Goal: Subscribe to service/newsletter

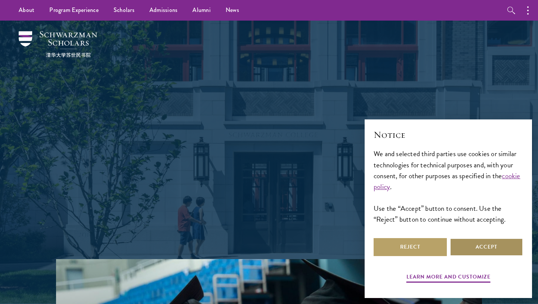
click at [484, 252] on button "Accept" at bounding box center [486, 247] width 73 height 18
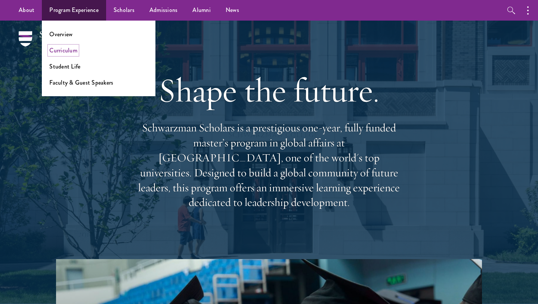
click at [61, 49] on link "Curriculum" at bounding box center [63, 50] width 28 height 9
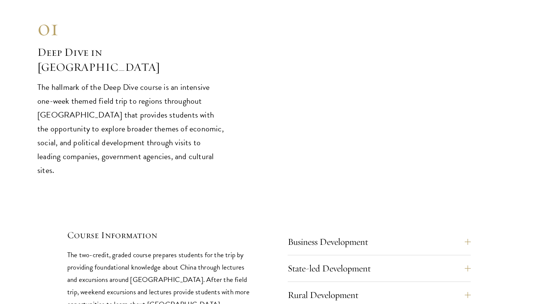
scroll to position [3181, 0]
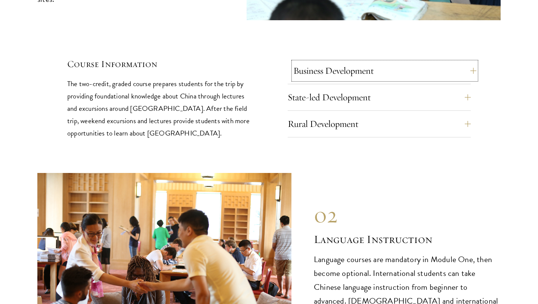
click at [378, 62] on button "Business Development" at bounding box center [384, 71] width 183 height 18
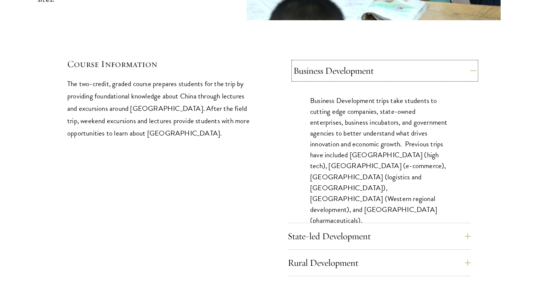
click at [378, 62] on button "Business Development" at bounding box center [384, 71] width 183 height 18
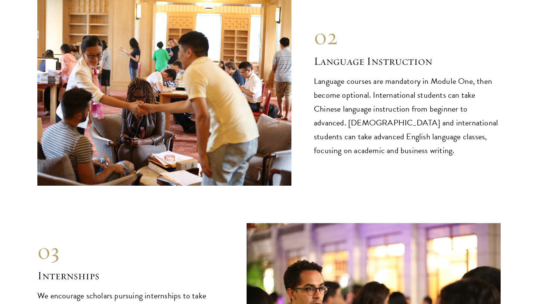
scroll to position [3360, 0]
click at [385, 109] on p "Language courses are mandatory in Module One, then become optional. Internation…" at bounding box center [407, 115] width 187 height 83
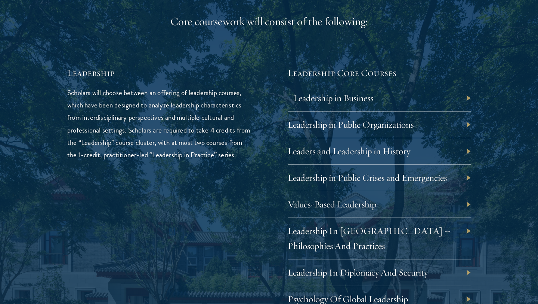
scroll to position [1205, 0]
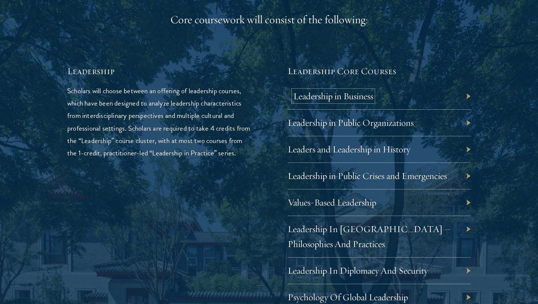
click at [366, 96] on link "Leadership in Business" at bounding box center [333, 96] width 80 height 12
click at [219, 159] on p "Scholars will choose between an offering of leadership courses, which have been…" at bounding box center [158, 121] width 183 height 74
click at [151, 105] on p "Scholars will choose between an offering of leadership courses, which have been…" at bounding box center [158, 121] width 183 height 74
click at [110, 117] on p "Scholars will choose between an offering of leadership courses, which have been…" at bounding box center [158, 121] width 183 height 74
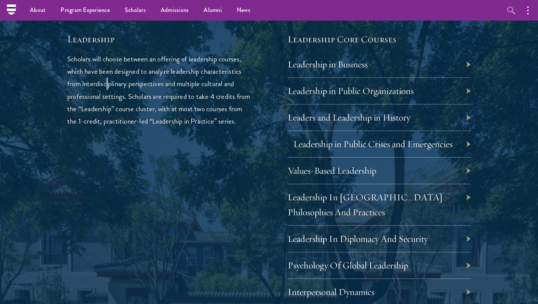
scroll to position [1235, 0]
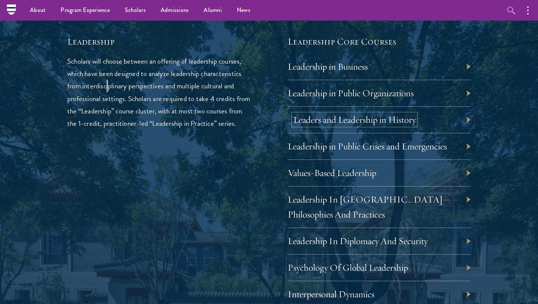
click at [343, 120] on link "Leaders and Leadership in History" at bounding box center [354, 120] width 123 height 12
click at [249, 169] on div "Leadership Scholars will choose between an offering of leadership courses, whic…" at bounding box center [158, 280] width 183 height 490
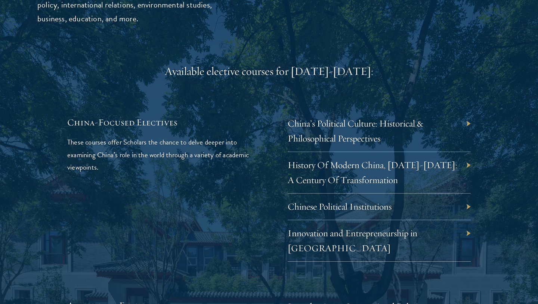
scroll to position [2180, 0]
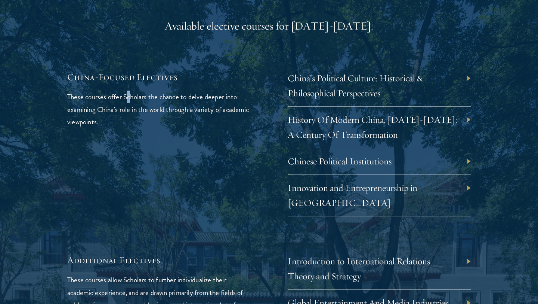
click at [130, 90] on p "These courses offer Scholars the chance to delve deeper into examining China’s …" at bounding box center [158, 108] width 183 height 37
click at [120, 98] on p "These courses offer Scholars the chance to delve deeper into examining China’s …" at bounding box center [158, 108] width 183 height 37
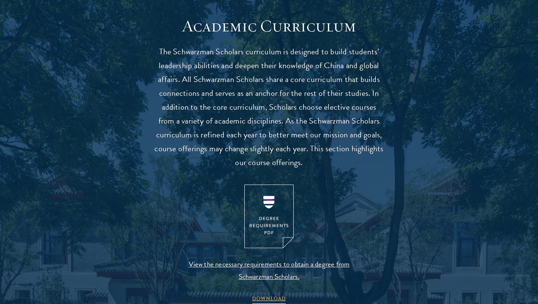
scroll to position [696, 0]
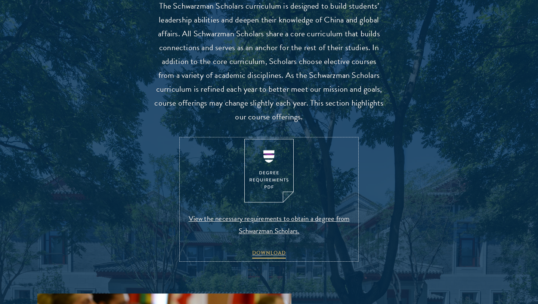
click at [271, 172] on img at bounding box center [268, 171] width 49 height 64
click at [264, 219] on span "View the necessary requirements to obtain a degree from Schwarzman Scholars." at bounding box center [269, 224] width 176 height 25
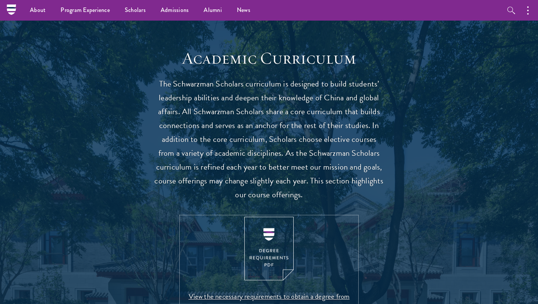
scroll to position [0, 0]
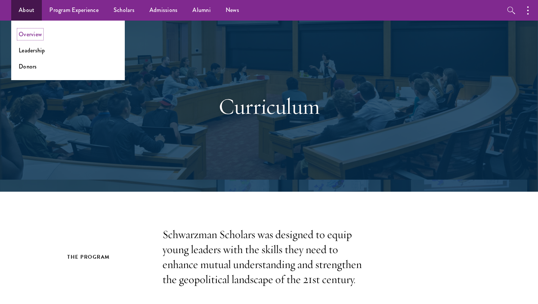
click at [25, 34] on link "Overview" at bounding box center [30, 34] width 23 height 9
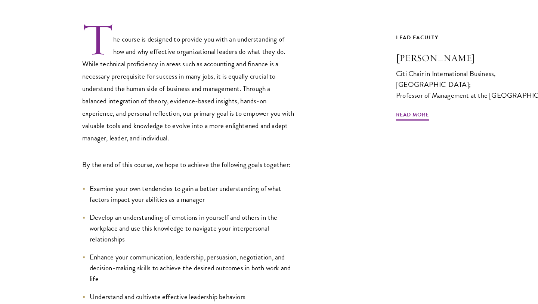
scroll to position [283, 0]
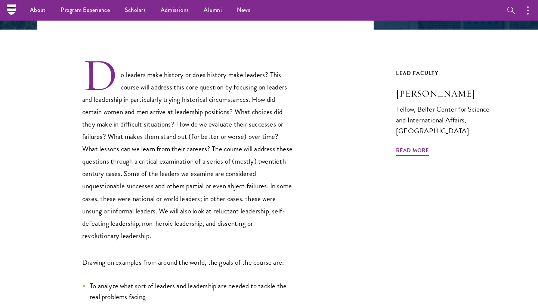
scroll to position [203, 0]
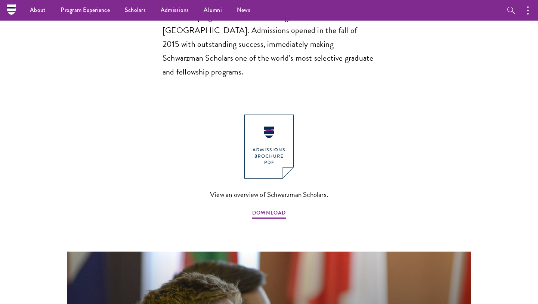
scroll to position [714, 0]
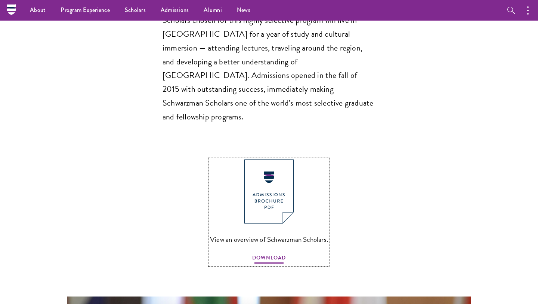
click at [271, 253] on span "DOWNLOAD" at bounding box center [269, 259] width 34 height 12
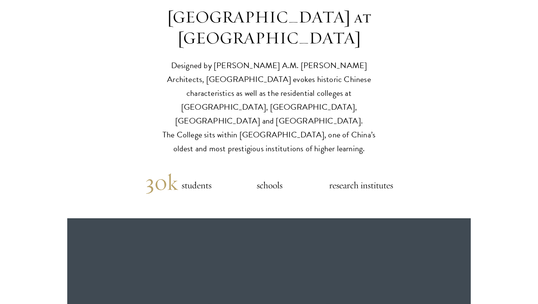
scroll to position [1896, 0]
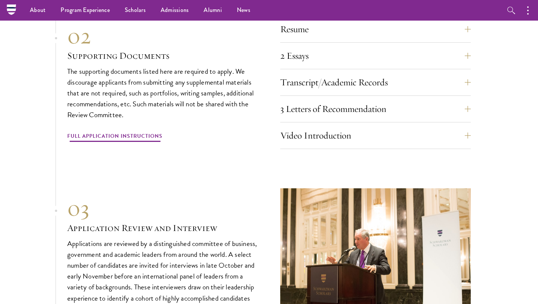
scroll to position [2334, 0]
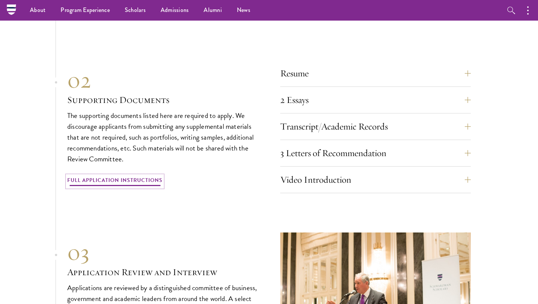
click at [133, 175] on link "Full Application Instructions" at bounding box center [114, 181] width 95 height 12
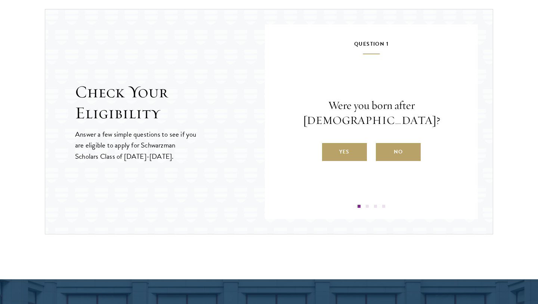
scroll to position [782, 0]
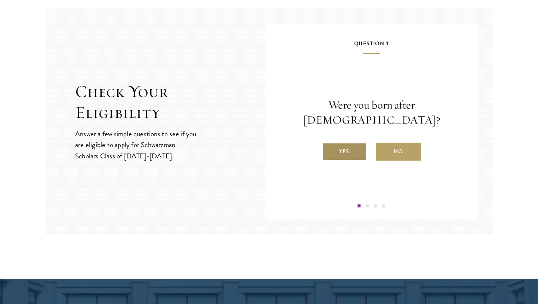
click at [346, 142] on label "Yes" at bounding box center [344, 151] width 45 height 18
click at [329, 143] on input "Yes" at bounding box center [325, 146] width 7 height 7
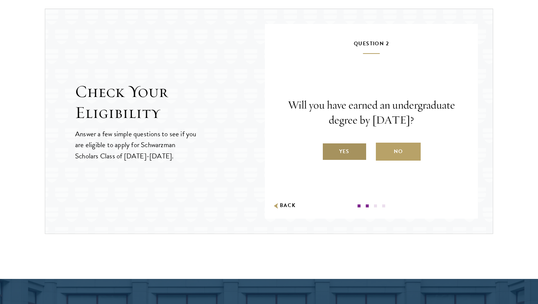
click at [349, 155] on label "Yes" at bounding box center [344, 151] width 45 height 18
click at [329, 150] on input "Yes" at bounding box center [325, 146] width 7 height 7
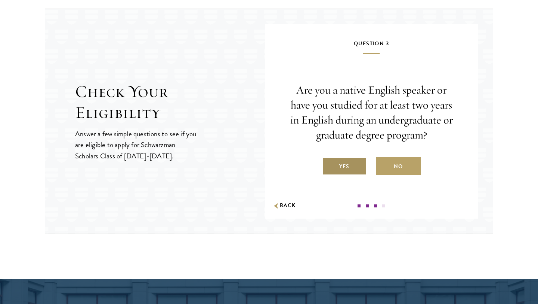
click at [344, 168] on label "Yes" at bounding box center [344, 166] width 45 height 18
click at [329, 165] on input "Yes" at bounding box center [325, 161] width 7 height 7
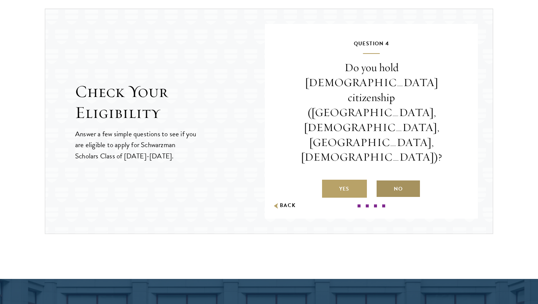
click at [404, 179] on label "No" at bounding box center [398, 188] width 45 height 18
click at [383, 181] on input "No" at bounding box center [379, 184] width 7 height 7
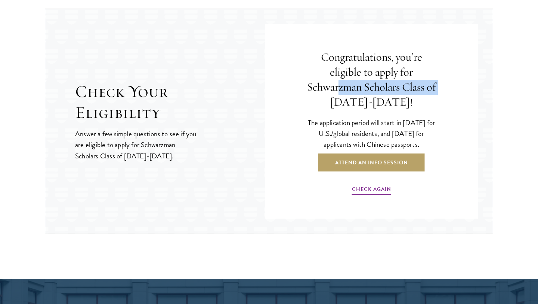
drag, startPoint x: 337, startPoint y: 93, endPoint x: 346, endPoint y: 96, distance: 9.2
click at [346, 96] on h4 "Congratulations, you’re eligible to apply for Schwarzman Scholars Class of [DAT…" at bounding box center [371, 80] width 131 height 60
click at [353, 105] on h4 "Congratulations, you’re eligible to apply for Schwarzman Scholars Class of [DAT…" at bounding box center [371, 80] width 131 height 60
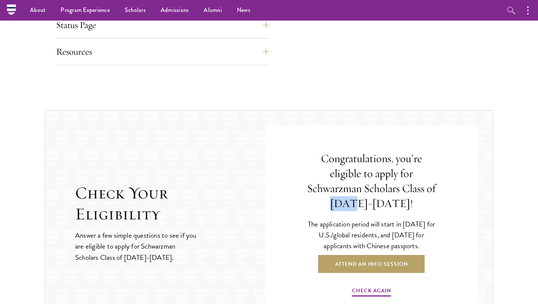
scroll to position [656, 0]
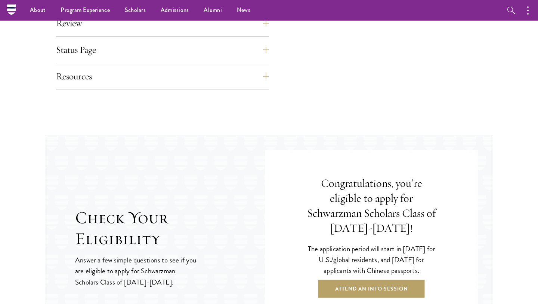
click at [376, 231] on h4 "Congratulations, you’re eligible to apply for Schwarzman Scholars Class of [DAT…" at bounding box center [371, 206] width 131 height 60
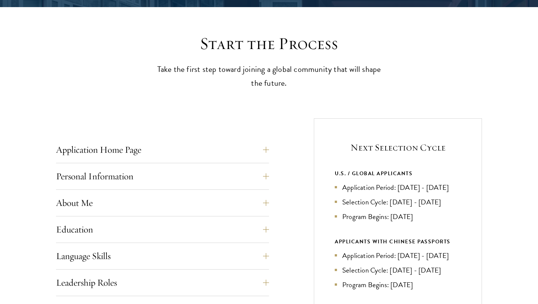
scroll to position [185, 0]
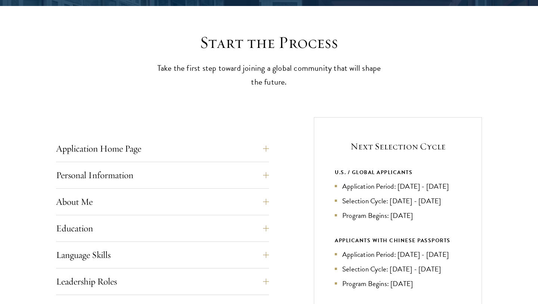
click at [356, 191] on li "Application Period: [DATE] - [DATE]" at bounding box center [398, 186] width 126 height 11
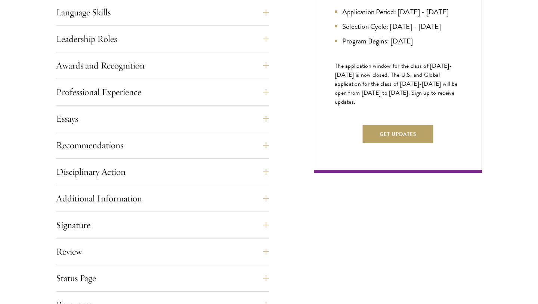
scroll to position [456, 0]
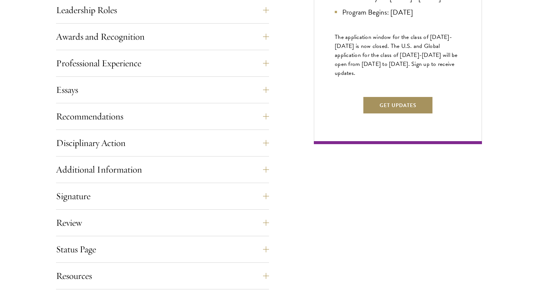
click at [402, 114] on button "Get Updates" at bounding box center [398, 105] width 71 height 18
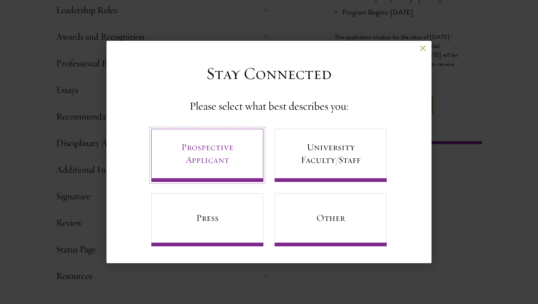
click at [235, 164] on link "Prospective Applicant" at bounding box center [207, 155] width 112 height 53
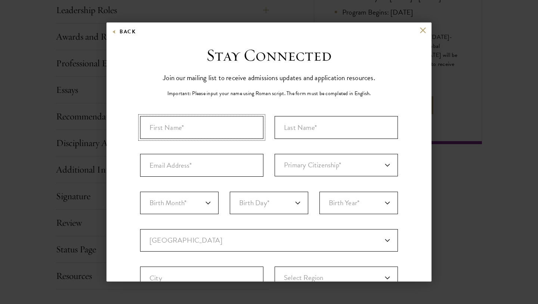
click at [231, 133] on input "First Name*" at bounding box center [201, 127] width 123 height 23
type input "[PERSON_NAME]"
click at [295, 125] on input "Last Name (Family Name)*" at bounding box center [336, 127] width 123 height 23
type input "Banks"
click at [210, 166] on input "Email Address*" at bounding box center [201, 165] width 123 height 23
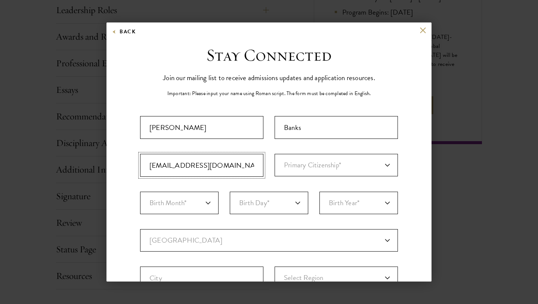
type input "[EMAIL_ADDRESS][DOMAIN_NAME]"
click at [309, 167] on select "Primary Citizenship* [GEOGRAPHIC_DATA] [DEMOGRAPHIC_DATA] [DEMOGRAPHIC_DATA] [D…" at bounding box center [336, 165] width 123 height 22
select select "US"
click at [275, 154] on select "Primary Citizenship* [GEOGRAPHIC_DATA] [DEMOGRAPHIC_DATA] [DEMOGRAPHIC_DATA] [D…" at bounding box center [336, 165] width 123 height 22
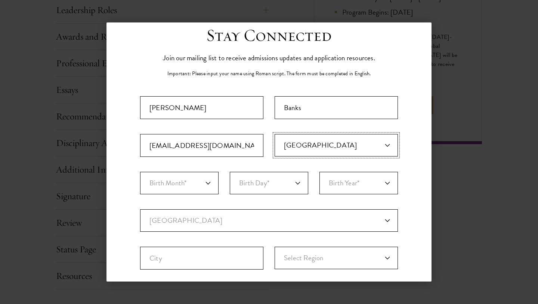
scroll to position [24, 0]
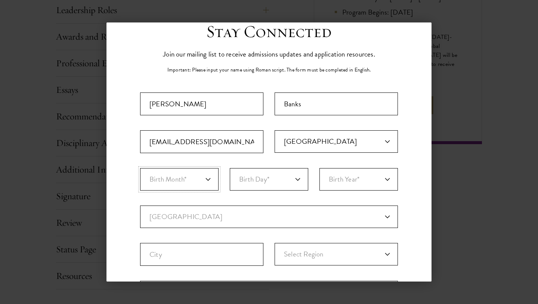
click at [192, 185] on select "Birth Month* January February March April May June July August September Octobe…" at bounding box center [179, 179] width 79 height 22
select select "11"
click at [140, 168] on select "Birth Month* January February March April May June July August September Octobe…" at bounding box center [179, 179] width 79 height 22
click at [266, 182] on select "Birth Day* 1 2 3 4 5 6 7 8 9 10 11 12 13 14 15 16 17 18 19 20 21 22 23 24 25 26…" at bounding box center [269, 179] width 79 height 22
select select "07"
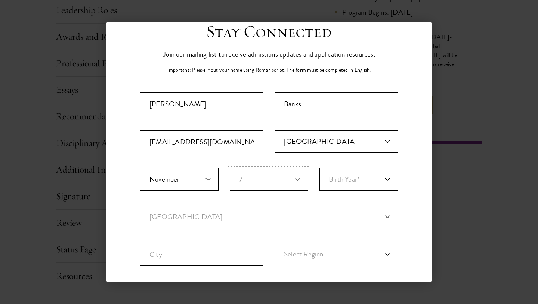
click at [230, 168] on select "Birth Day* 1 2 3 4 5 6 7 8 9 10 11 12 13 14 15 16 17 18 19 20 21 22 23 24 25 26…" at bounding box center [269, 179] width 79 height 22
click at [348, 187] on select "Birth Year* [DEMOGRAPHIC_DATA] [DEMOGRAPHIC_DATA] [DEMOGRAPHIC_DATA] [DEMOGRAPH…" at bounding box center [359, 179] width 79 height 22
select select "2001"
click at [320, 168] on select "Birth Year* [DEMOGRAPHIC_DATA] [DEMOGRAPHIC_DATA] [DEMOGRAPHIC_DATA] [DEMOGRAPH…" at bounding box center [359, 179] width 79 height 22
click at [277, 214] on select "Current Country [GEOGRAPHIC_DATA] [GEOGRAPHIC_DATA] [GEOGRAPHIC_DATA] [GEOGRAPH…" at bounding box center [269, 216] width 258 height 22
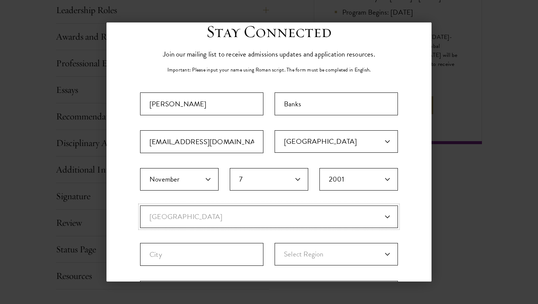
select select "US"
click at [140, 205] on select "Current Country [GEOGRAPHIC_DATA] [GEOGRAPHIC_DATA] [GEOGRAPHIC_DATA] [GEOGRAPH…" at bounding box center [269, 216] width 258 height 22
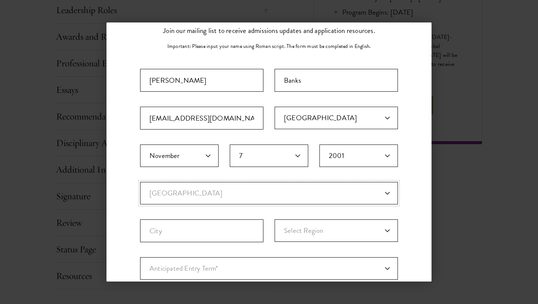
select select
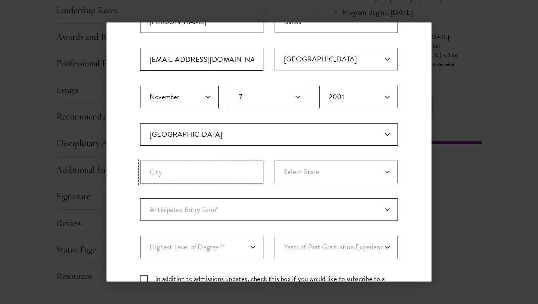
click at [210, 181] on input "City" at bounding box center [201, 171] width 123 height 23
type input "[GEOGRAPHIC_DATA]"
click at [324, 174] on select "Select State [US_STATE] [US_STATE] [US_STATE] APO/FPO (AA) APO/FPO ([GEOGRAPHIC…" at bounding box center [336, 171] width 123 height 22
select select "CA"
click at [275, 160] on select "Select State [US_STATE] [US_STATE] [US_STATE] APO/FPO (AA) APO/FPO ([GEOGRAPHIC…" at bounding box center [336, 171] width 123 height 22
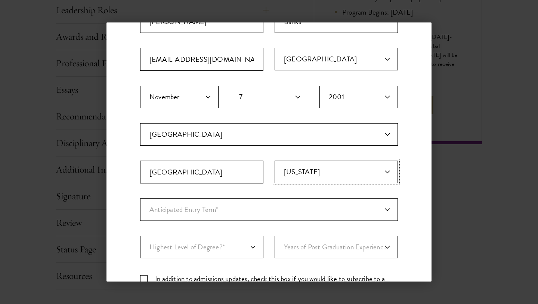
scroll to position [115, 0]
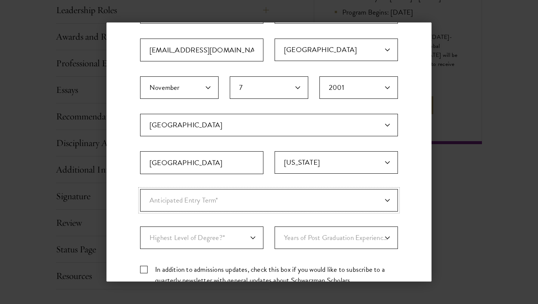
click at [223, 204] on select "Anticipated Entry Term* [DATE] (Application opens [DATE]) Just Exploring" at bounding box center [269, 200] width 258 height 22
select select "e64b8ab3-eabb-4867-96d5-7e6b4840665f"
click at [140, 189] on select "Anticipated Entry Term* [DATE] (Application opens [DATE]) Just Exploring" at bounding box center [269, 200] width 258 height 22
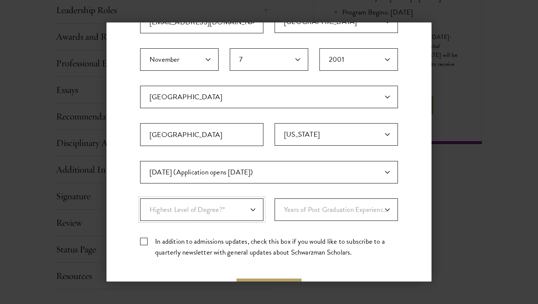
click at [227, 210] on select "Highest Level of Degree?* PHD Bachelor's Master's Current Undergraduate Student" at bounding box center [201, 209] width 123 height 22
select select "baef124f-e103-44b1-8ca6-5d0669438e44"
click at [140, 198] on select "Highest Level of Degree?* PHD Bachelor's Master's Current Undergraduate Student" at bounding box center [201, 209] width 123 height 22
click at [309, 211] on select "Years of Post Graduation Experience?* 1 2 3 4 5 6 7 8 9 10" at bounding box center [336, 209] width 123 height 22
select select "1"
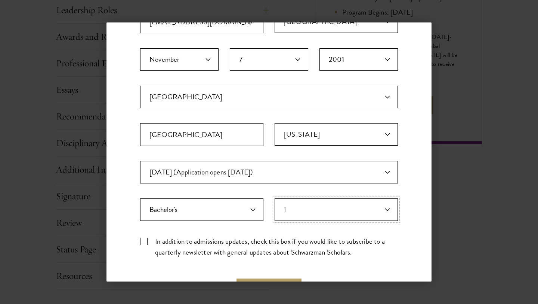
click at [275, 198] on select "Years of Post Graduation Experience?* 1 2 3 4 5 6 7 8 9 10" at bounding box center [336, 209] width 123 height 22
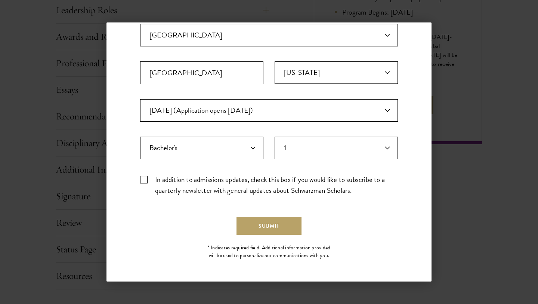
click at [267, 185] on label "In addition to admissions updates, check this box if you would like to subscrib…" at bounding box center [269, 185] width 258 height 22
click at [267, 179] on input "In addition to admissions updates, check this box if you would like to subscrib…" at bounding box center [269, 176] width 258 height 5
checkbox input "true"
click at [271, 221] on button "Submit" at bounding box center [269, 225] width 65 height 18
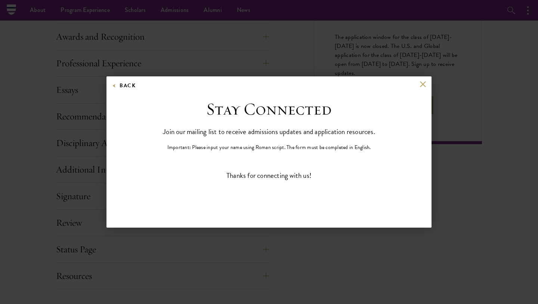
scroll to position [0, 0]
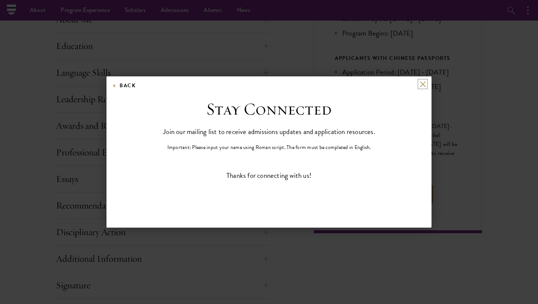
click at [423, 83] on button at bounding box center [423, 84] width 6 height 6
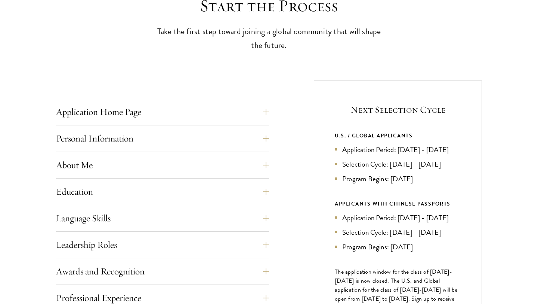
scroll to position [222, 0]
click at [439, 150] on li "Application Period: [DATE] - [DATE]" at bounding box center [398, 149] width 126 height 11
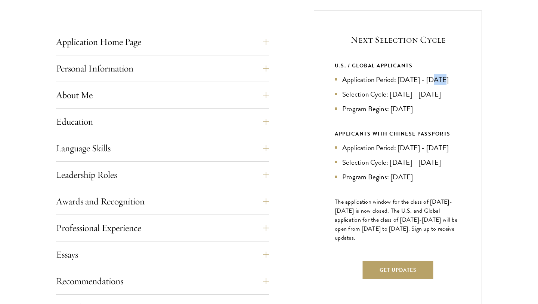
scroll to position [337, 0]
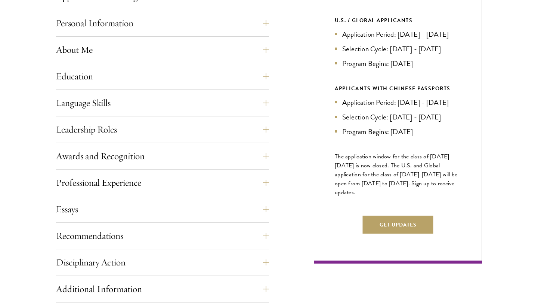
click at [422, 186] on span "The application window for the class of [DATE]-[DATE] is now closed. The U.S. a…" at bounding box center [396, 174] width 123 height 45
click at [431, 160] on div "Next Selection Cycle U.S. / GLOBAL APPLICANTS Application Period: [DATE] - [DAT…" at bounding box center [398, 114] width 168 height 298
click at [387, 197] on span "The application window for the class of [DATE]-[DATE] is now closed. The U.S. a…" at bounding box center [396, 174] width 123 height 45
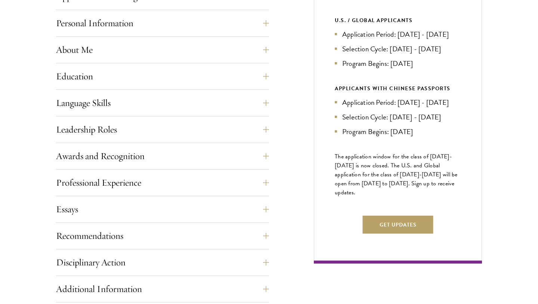
click at [376, 184] on span "The application window for the class of [DATE]-[DATE] is now closed. The U.S. a…" at bounding box center [396, 174] width 123 height 45
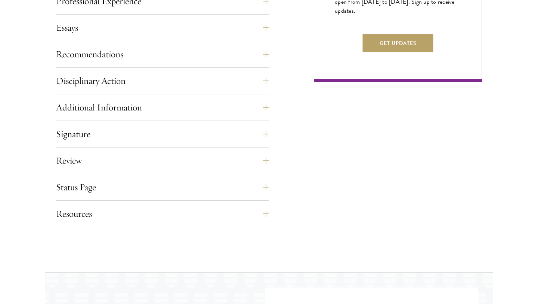
scroll to position [565, 0]
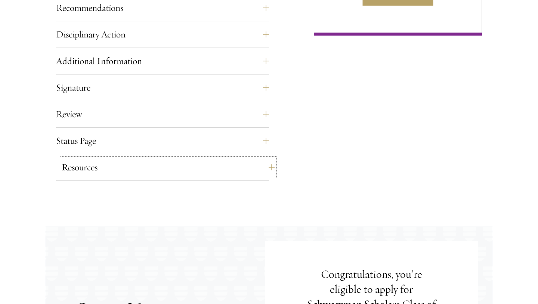
click at [228, 170] on button "Resources" at bounding box center [168, 167] width 213 height 18
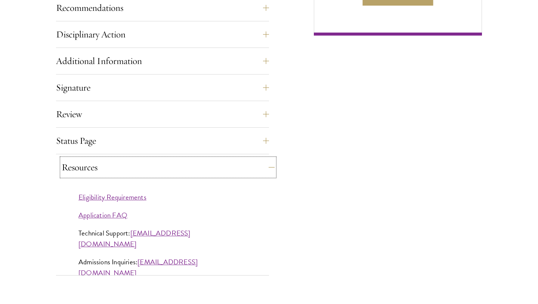
click at [227, 168] on button "Resources" at bounding box center [168, 167] width 213 height 18
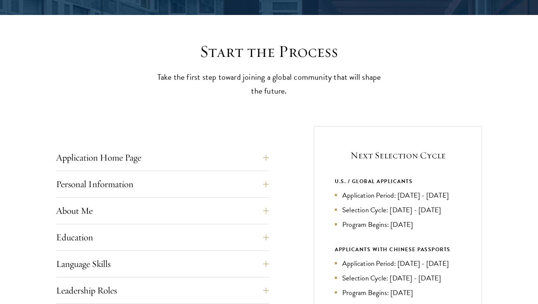
scroll to position [0, 0]
